Goal: Task Accomplishment & Management: Manage account settings

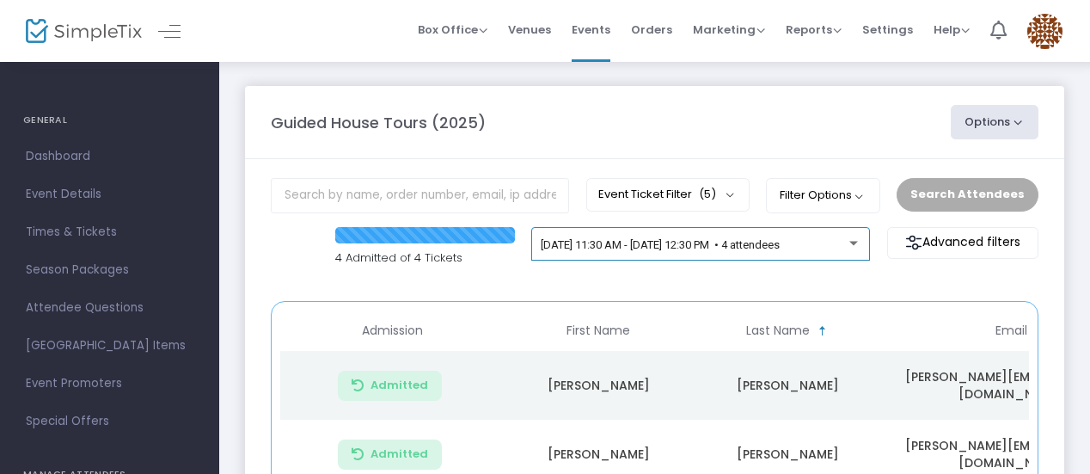
click at [834, 256] on div "[DATE] 11:30 AM - [DATE] 12:30 PM • 4 attendees" at bounding box center [701, 247] width 321 height 24
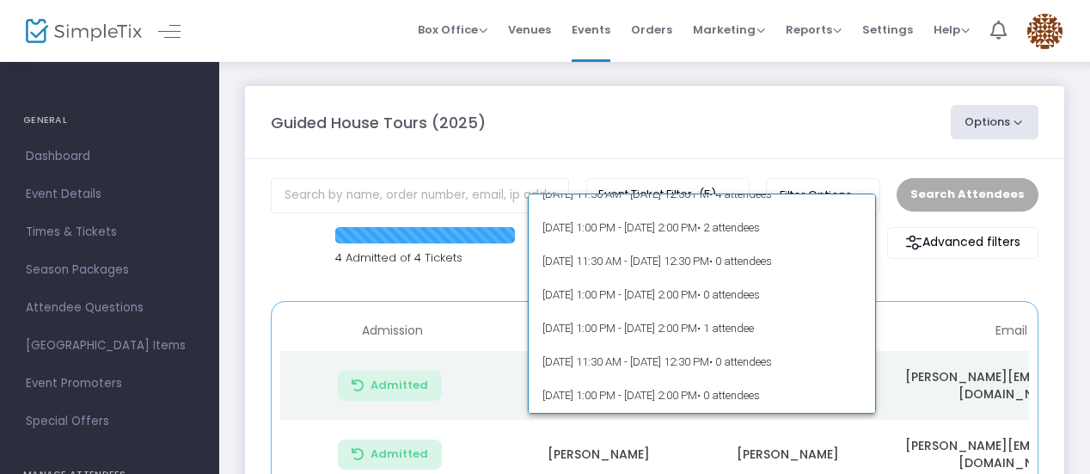
scroll to position [7891, 0]
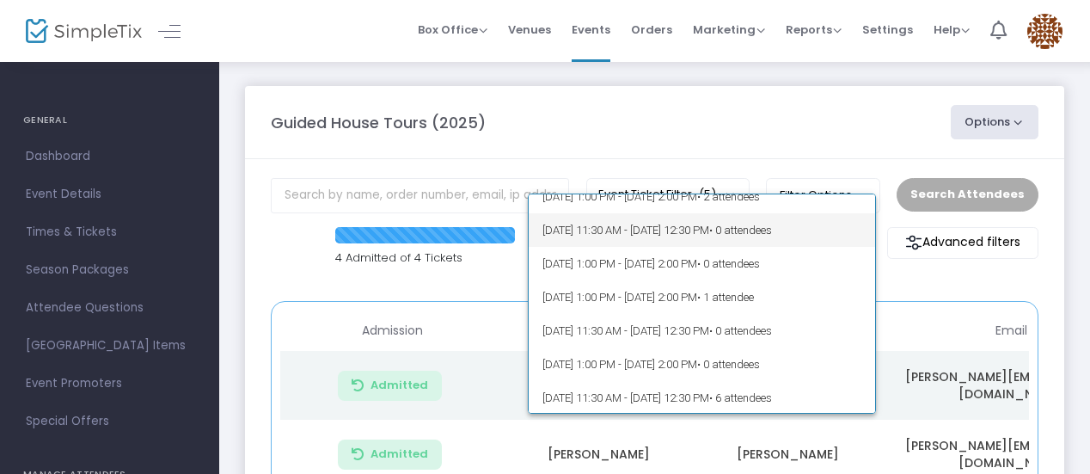
click at [791, 241] on span "[DATE] 11:30 AM - [DATE] 12:30 PM • 0 attendees" at bounding box center [701, 230] width 319 height 34
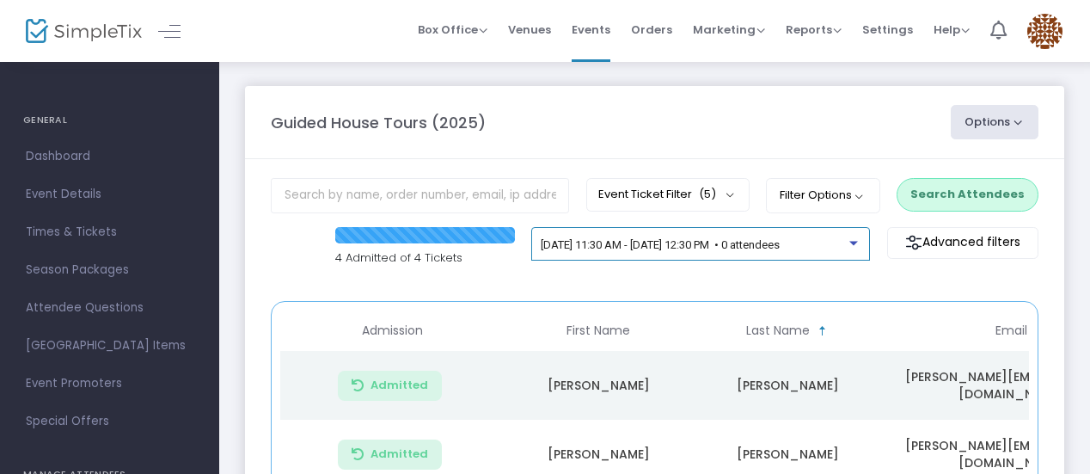
click at [779, 244] on span "[DATE] 11:30 AM - [DATE] 12:30 PM • 0 attendees" at bounding box center [660, 244] width 239 height 13
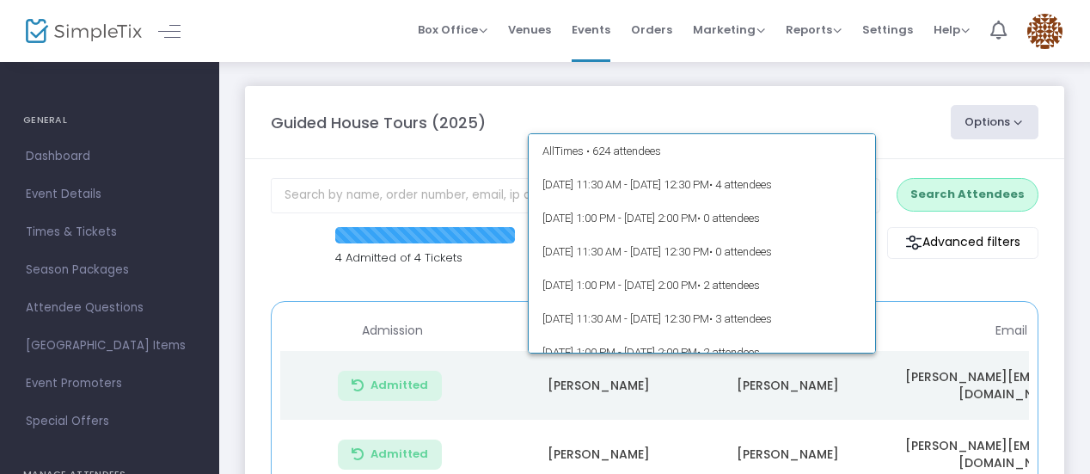
scroll to position [7816, 0]
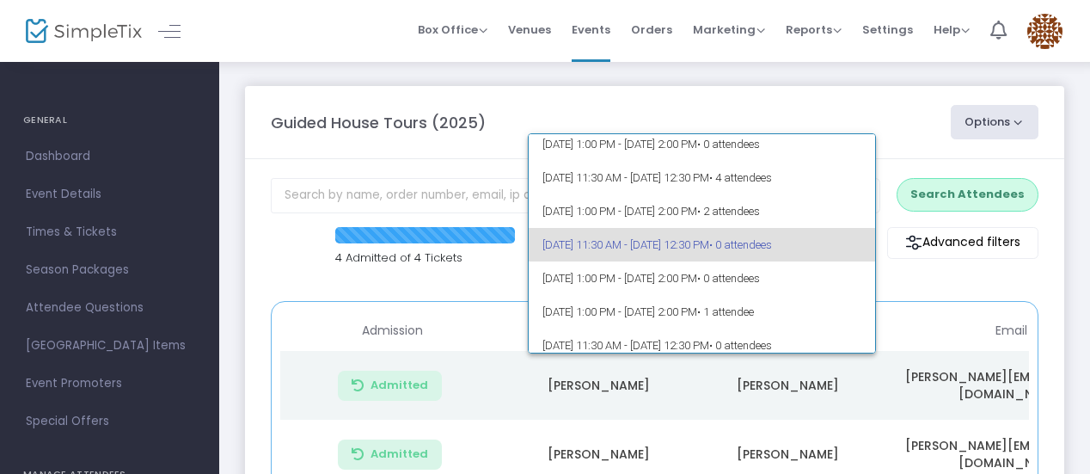
click at [732, 247] on span "[DATE] 11:30 AM - [DATE] 12:30 PM • 0 attendees" at bounding box center [701, 245] width 319 height 34
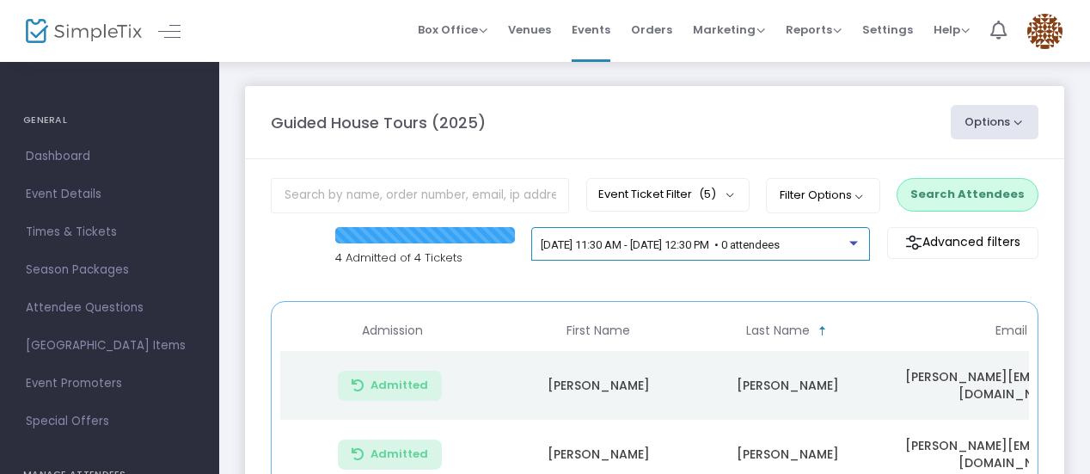
click at [731, 247] on span "[DATE] 11:30 AM - [DATE] 12:30 PM • 0 attendees" at bounding box center [660, 244] width 239 height 13
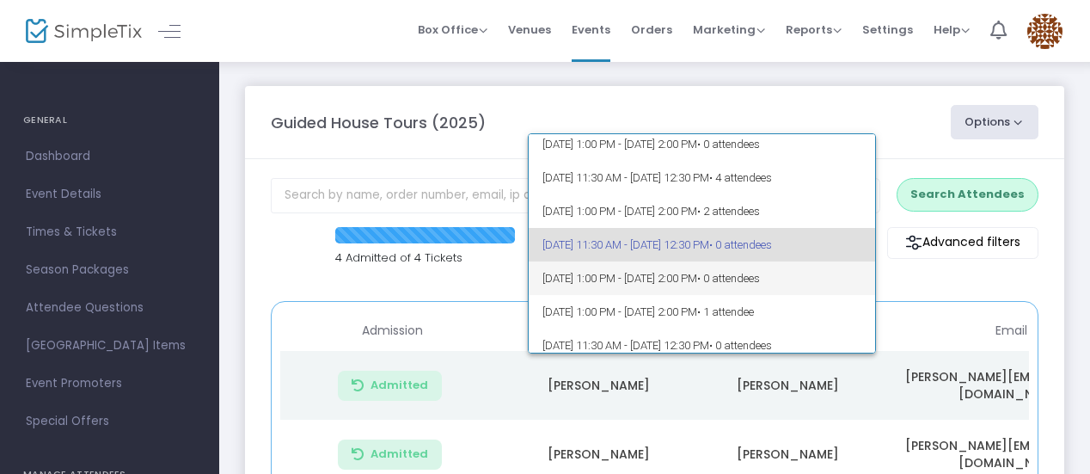
click at [739, 278] on span "[DATE] 1:00 PM - [DATE] 2:00 PM • 0 attendees" at bounding box center [701, 278] width 319 height 34
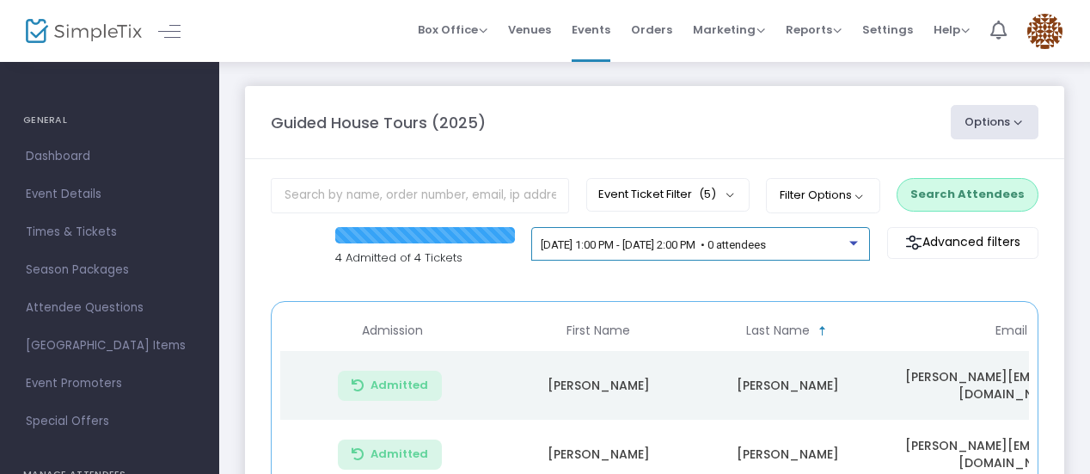
click at [766, 248] on span "[DATE] 1:00 PM - [DATE] 2:00 PM • 0 attendees" at bounding box center [653, 244] width 225 height 13
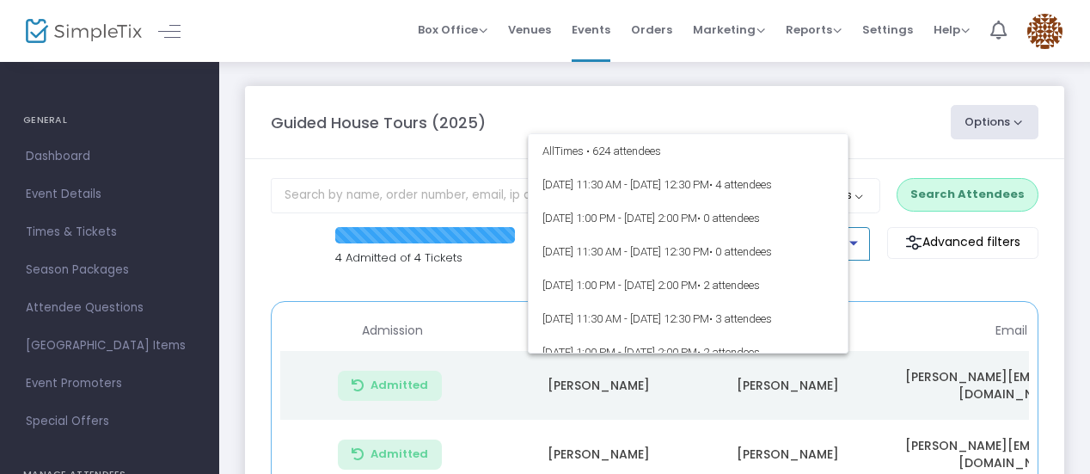
scroll to position [7849, 0]
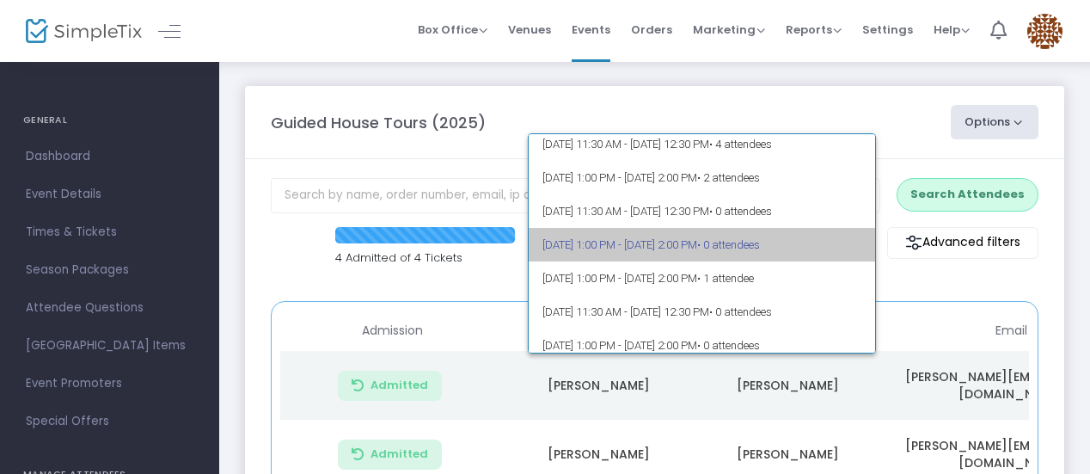
click at [768, 248] on span "[DATE] 1:00 PM - [DATE] 2:00 PM • 0 attendees" at bounding box center [701, 245] width 319 height 34
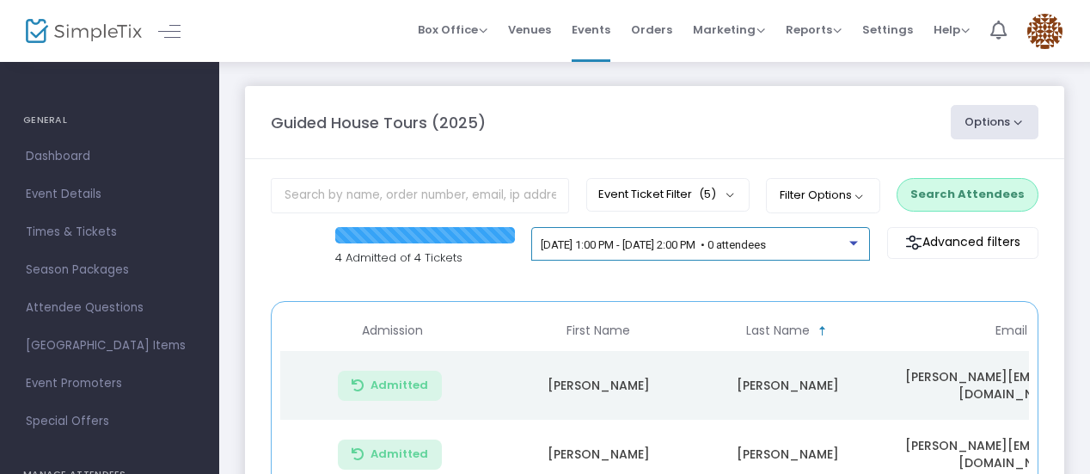
click at [766, 248] on span "[DATE] 1:00 PM - [DATE] 2:00 PM • 0 attendees" at bounding box center [653, 244] width 225 height 13
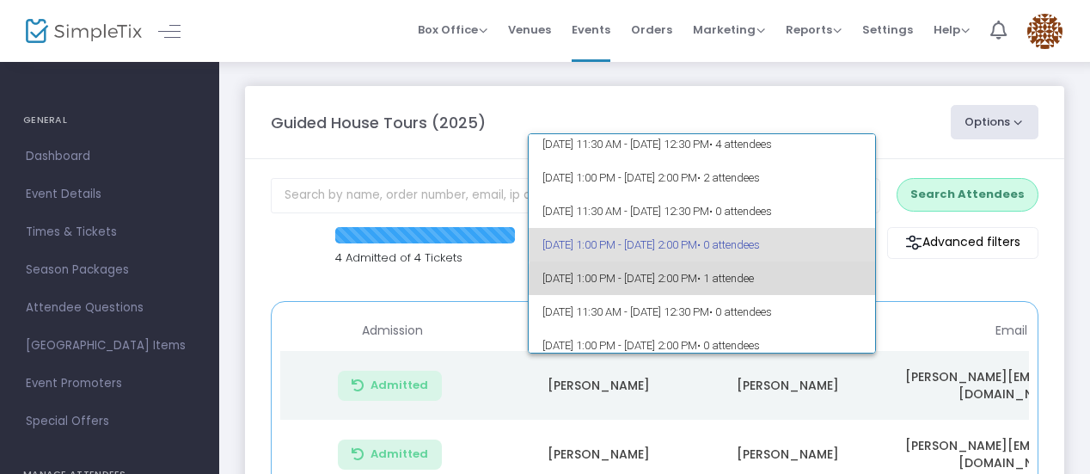
click at [772, 286] on span "[DATE] 1:00 PM - [DATE] 2:00 PM • 1 attendee" at bounding box center [701, 278] width 319 height 34
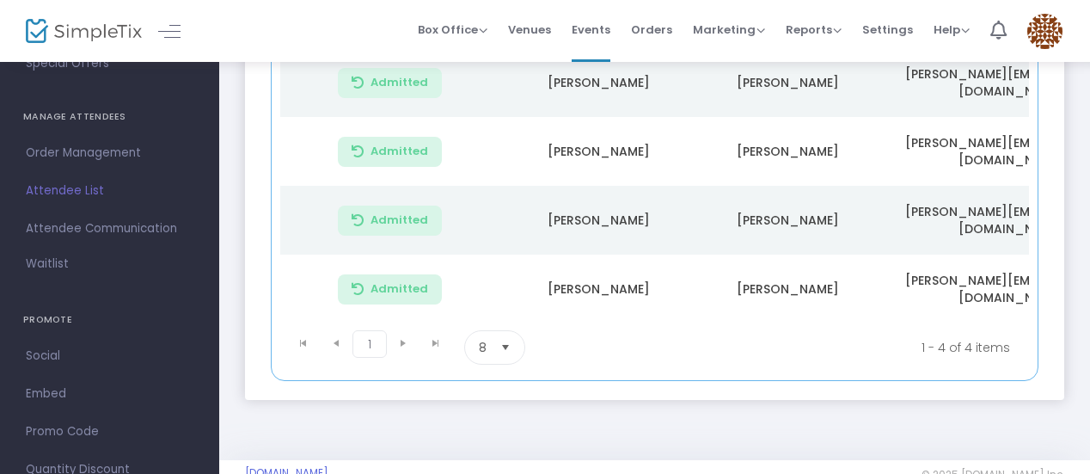
scroll to position [334, 0]
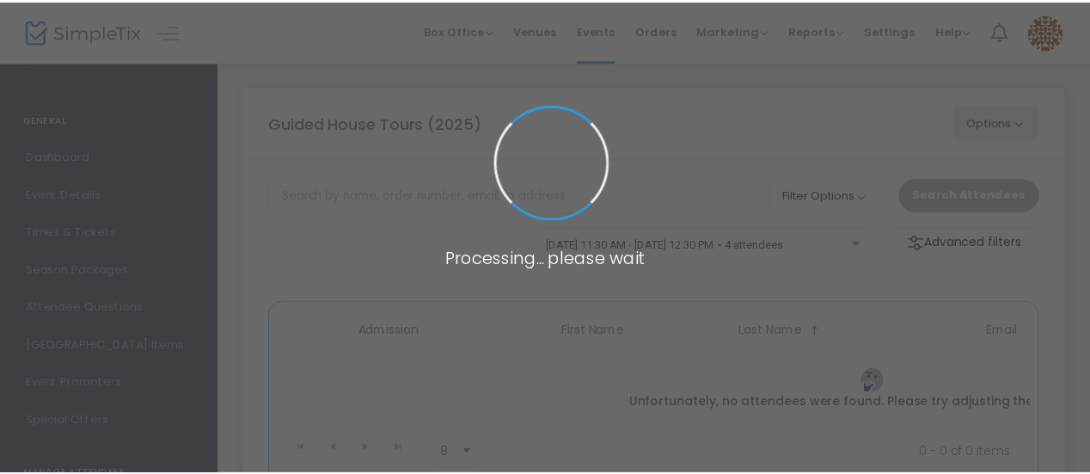
scroll to position [129, 0]
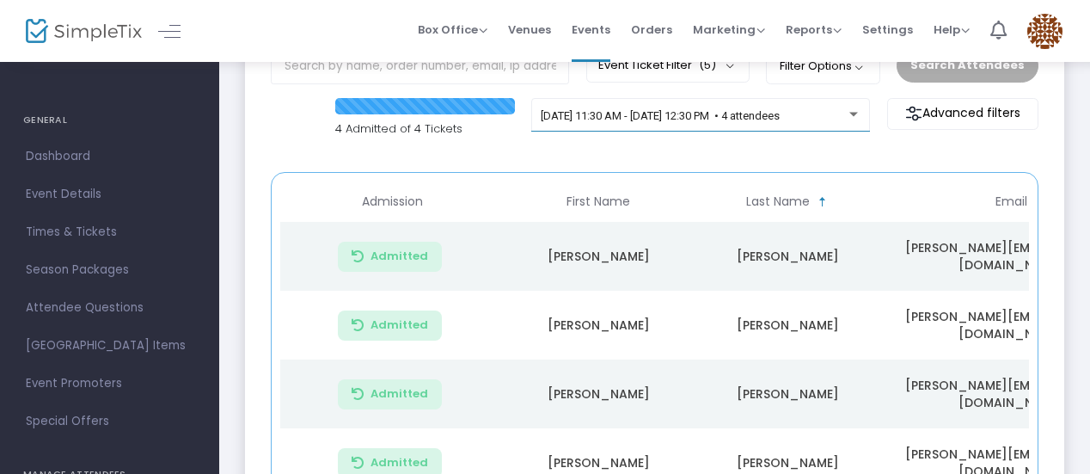
click at [780, 130] on div "[DATE] 11:30 AM - [DATE] 12:30 PM • 4 attendees" at bounding box center [700, 122] width 339 height 49
click at [846, 107] on div "[DATE] 11:30 AM - [DATE] 12:30 PM • 4 attendees" at bounding box center [701, 119] width 321 height 24
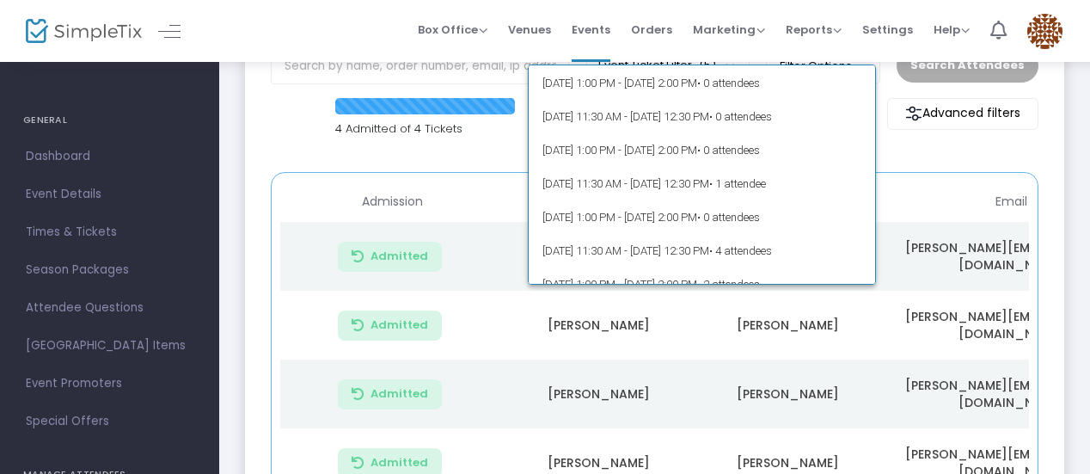
scroll to position [7891, 0]
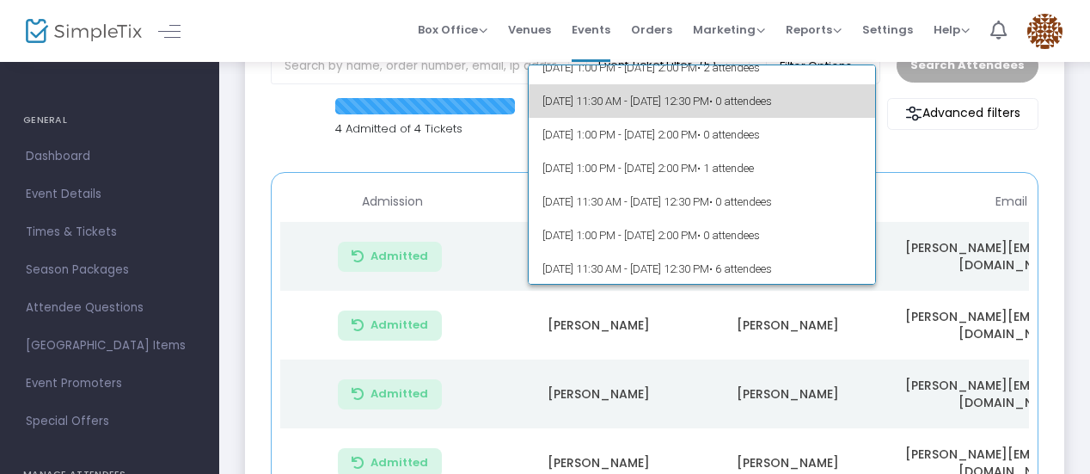
click at [772, 101] on span "• 0 attendees" at bounding box center [740, 101] width 63 height 13
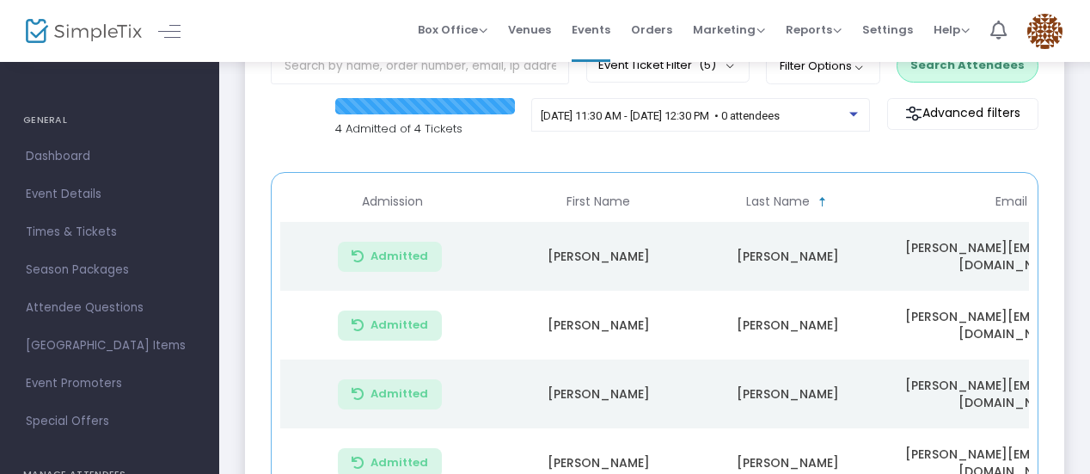
scroll to position [0, 0]
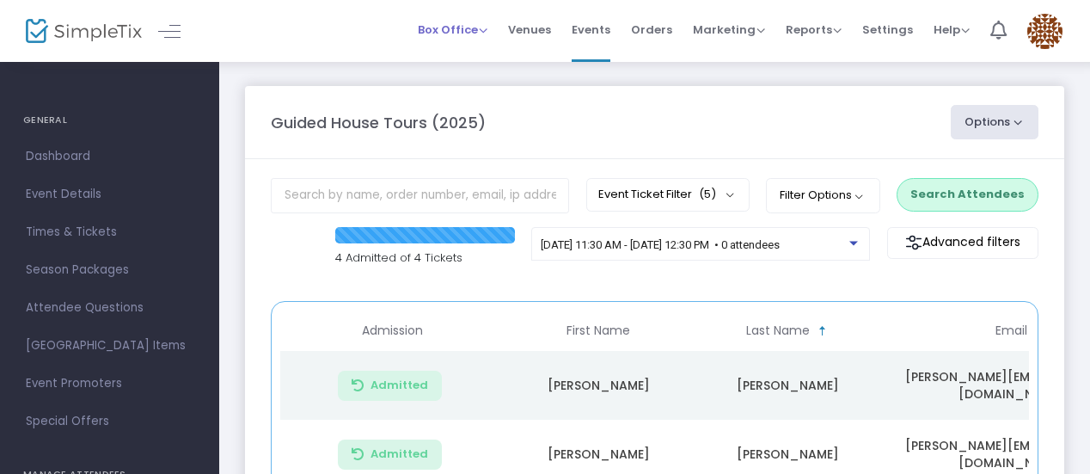
click at [463, 31] on span "Box Office" at bounding box center [453, 29] width 70 height 16
click at [480, 92] on li "Bookings" at bounding box center [479, 91] width 123 height 34
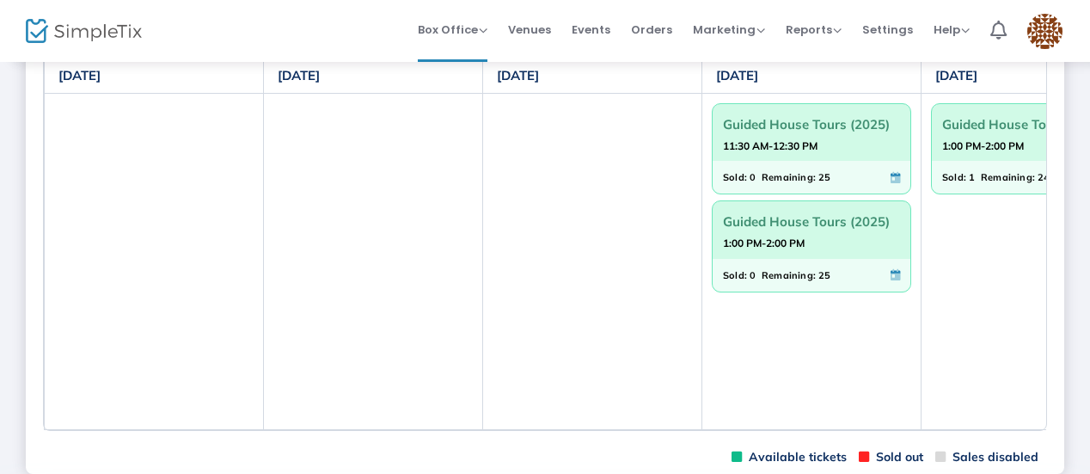
scroll to position [143, 0]
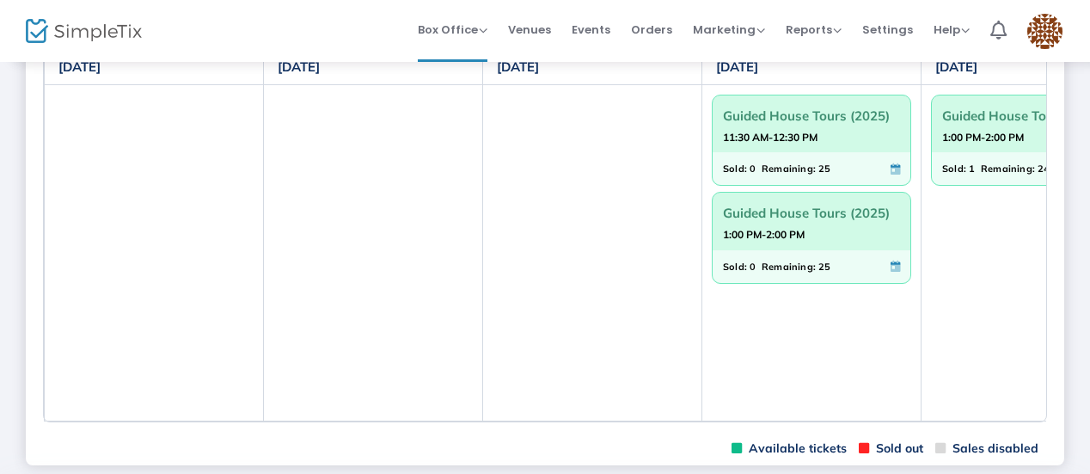
click at [780, 114] on span "Guided House Tours (2025)" at bounding box center [811, 115] width 177 height 27
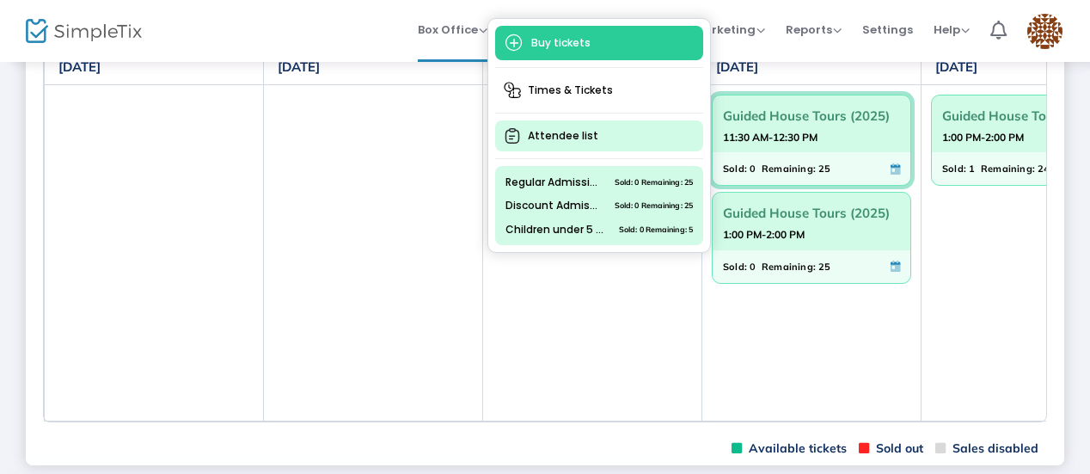
click at [565, 129] on span "Attendee list" at bounding box center [599, 135] width 208 height 31
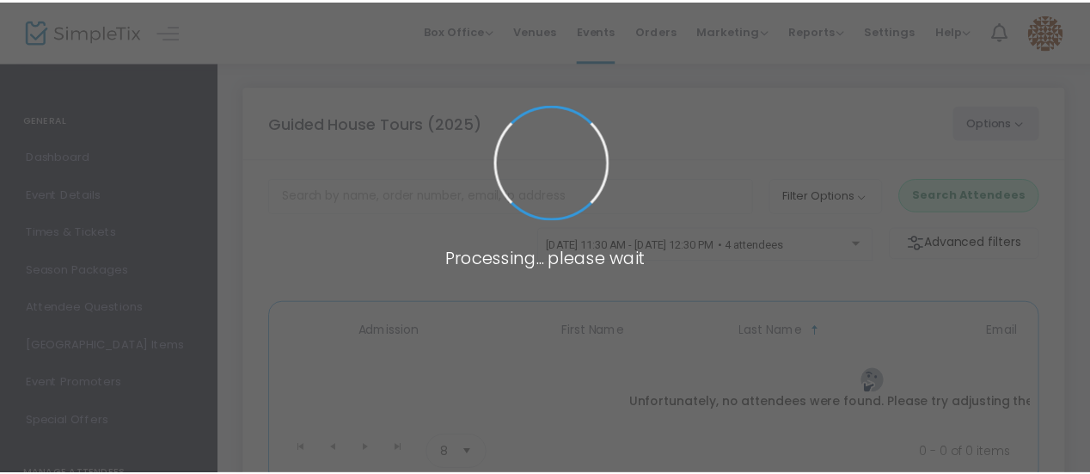
scroll to position [143, 0]
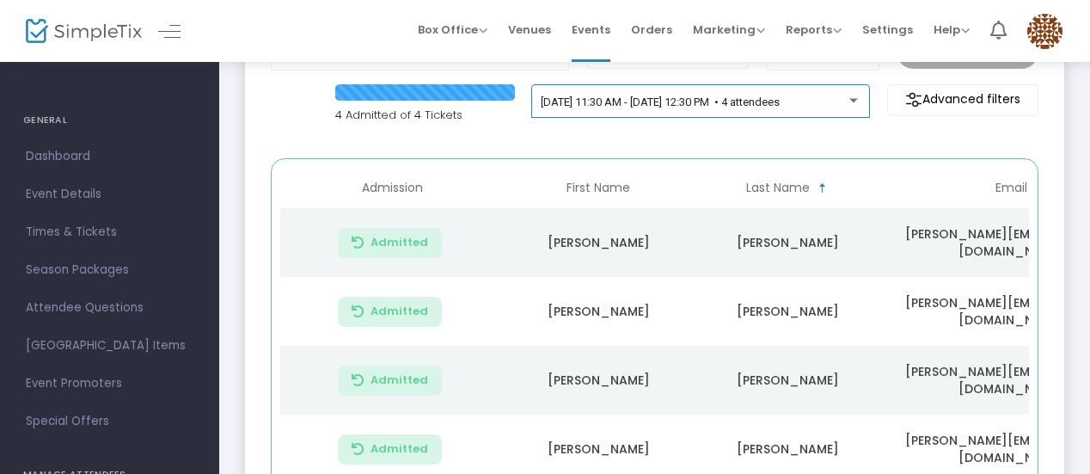
click at [732, 93] on div "[DATE] 11:30 AM - [DATE] 12:30 PM • 4 attendees" at bounding box center [701, 105] width 321 height 24
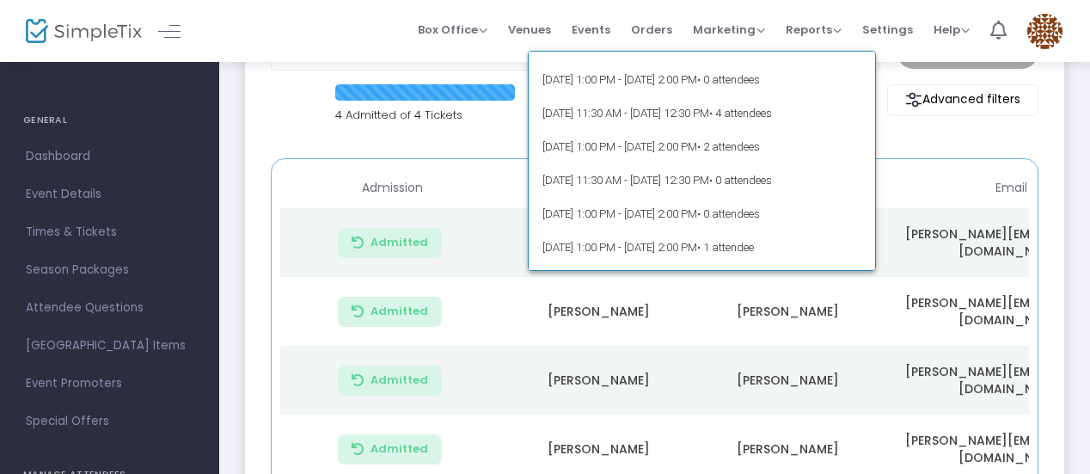
scroll to position [7829, 0]
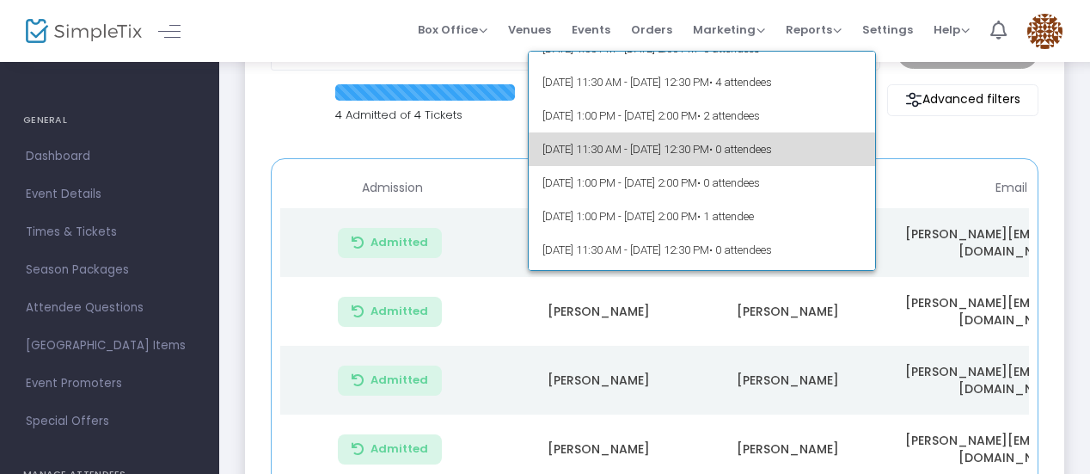
click at [753, 147] on span "[DATE] 11:30 AM - [DATE] 12:30 PM • 0 attendees" at bounding box center [701, 149] width 319 height 34
